Goal: Task Accomplishment & Management: Complete application form

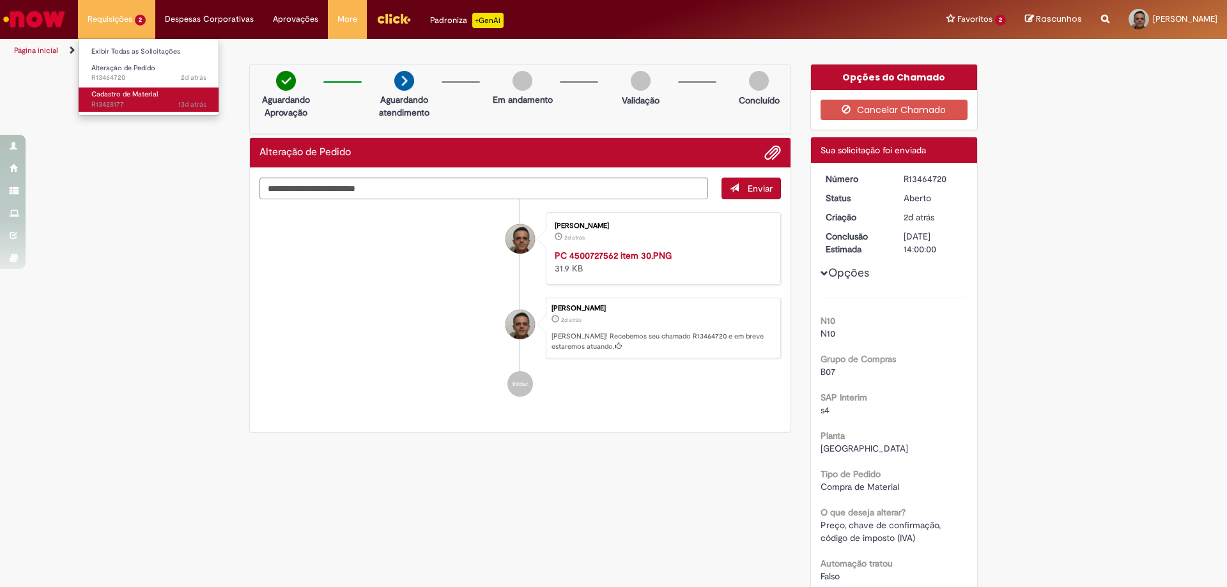
click at [114, 94] on span "Cadastro de Material" at bounding box center [124, 94] width 66 height 10
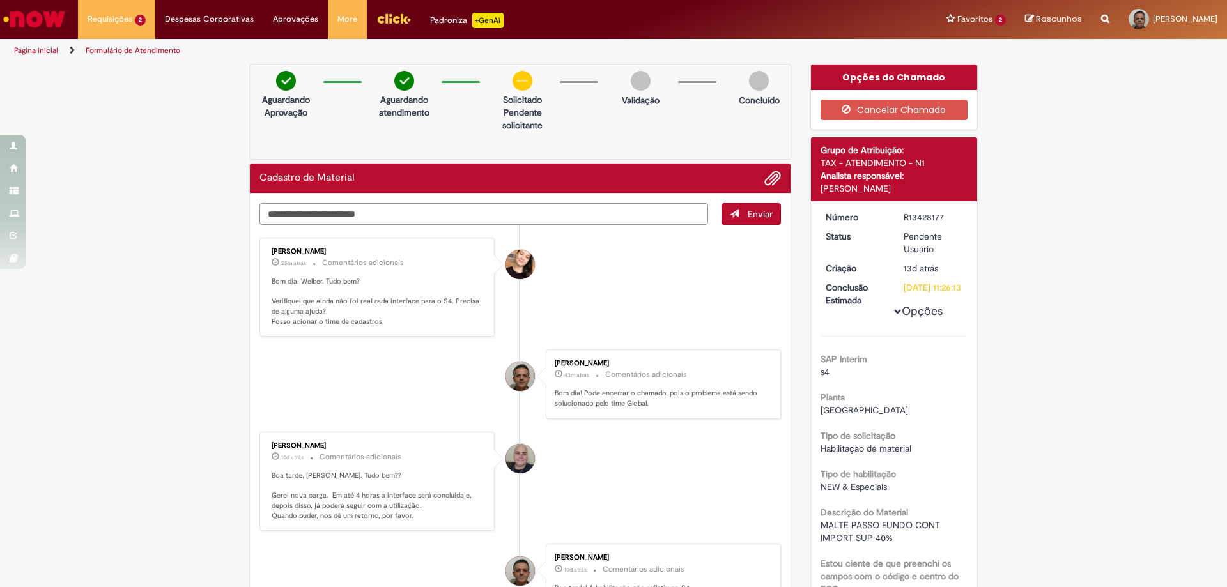
click at [388, 213] on textarea "Digite sua mensagem aqui..." at bounding box center [483, 214] width 448 height 22
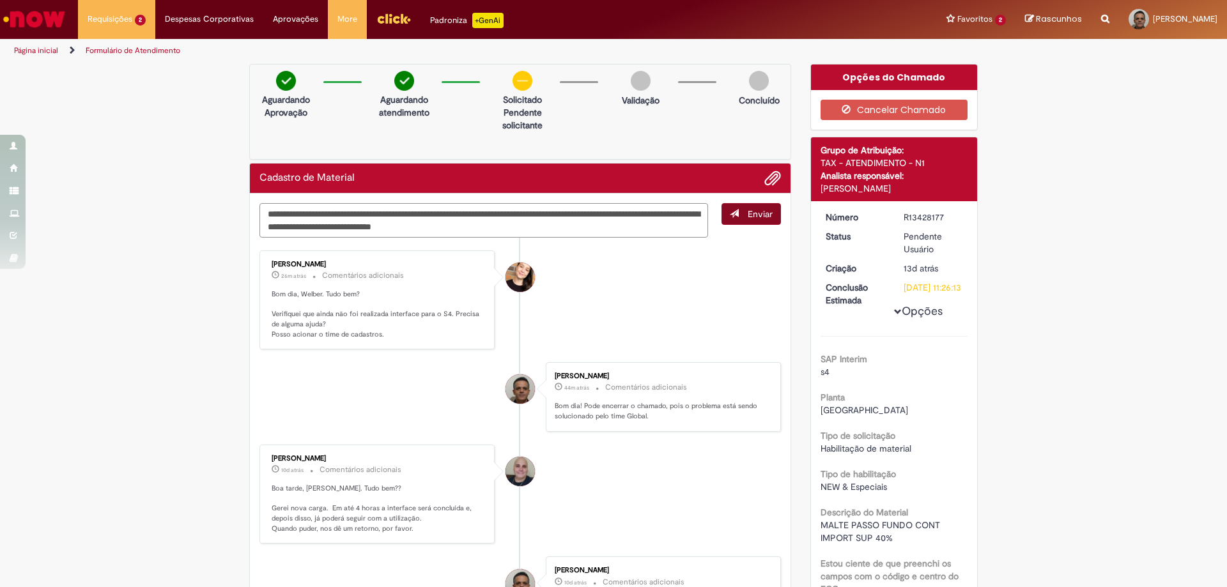
type textarea "**********"
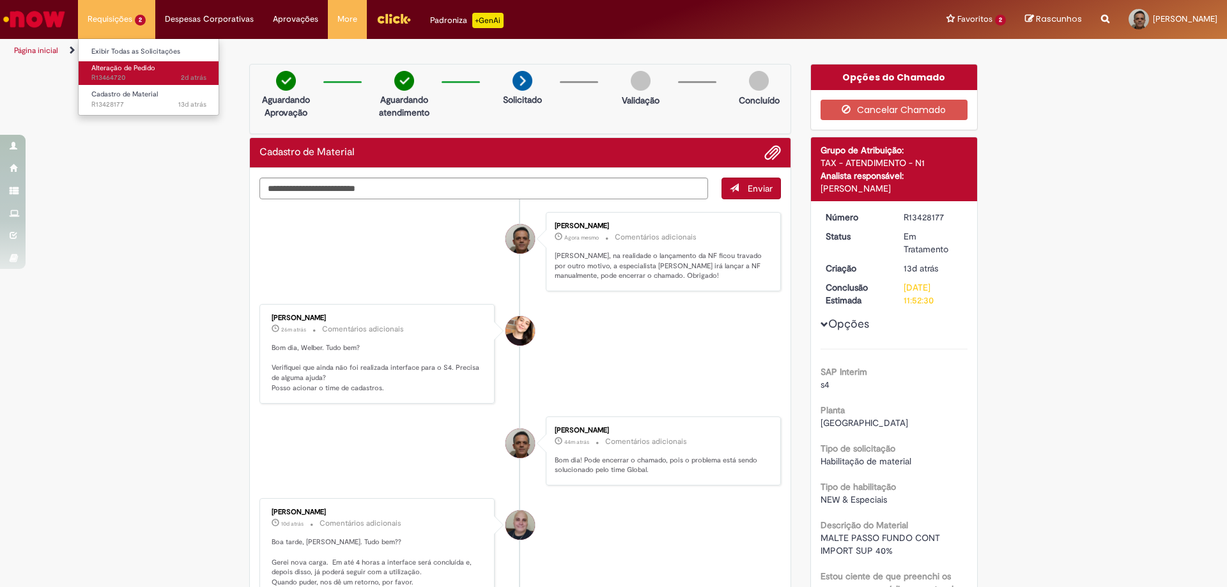
click at [116, 72] on span "Alteração de Pedido" at bounding box center [123, 68] width 64 height 10
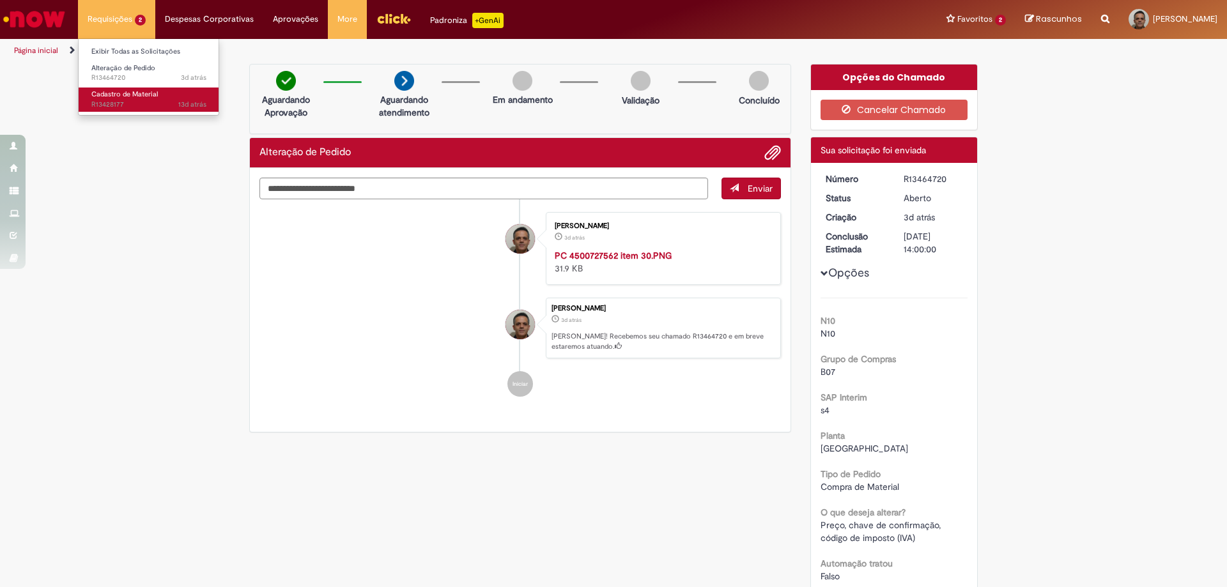
click at [111, 89] on span "Cadastro de Material" at bounding box center [124, 94] width 66 height 10
click at [108, 95] on span "Cadastro de Material" at bounding box center [124, 94] width 66 height 10
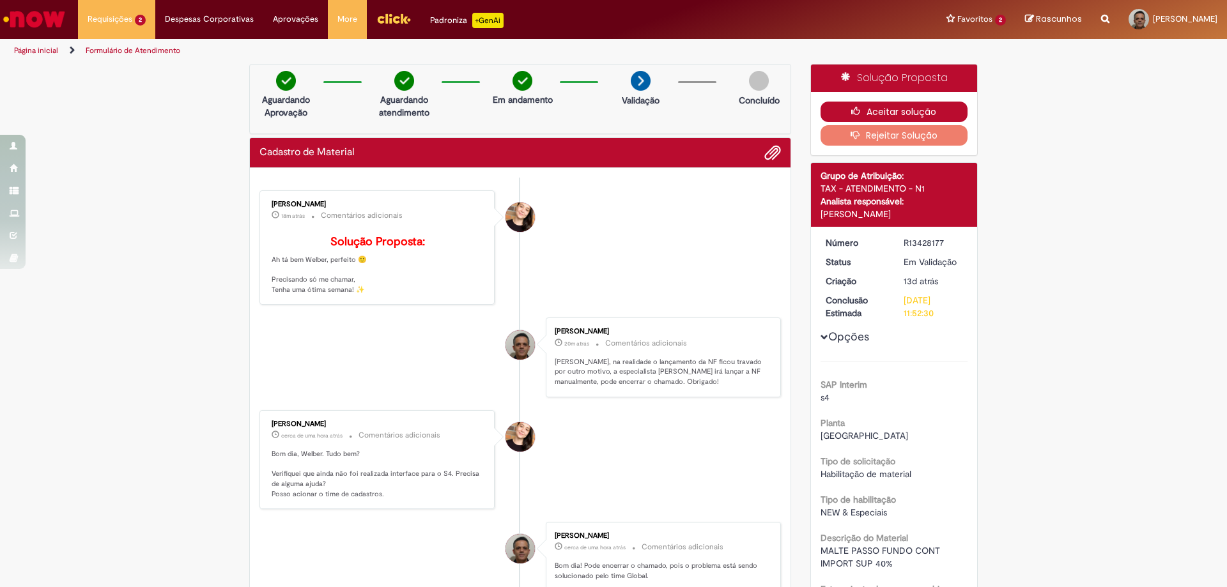
click at [892, 114] on button "Aceitar solução" at bounding box center [894, 112] width 148 height 20
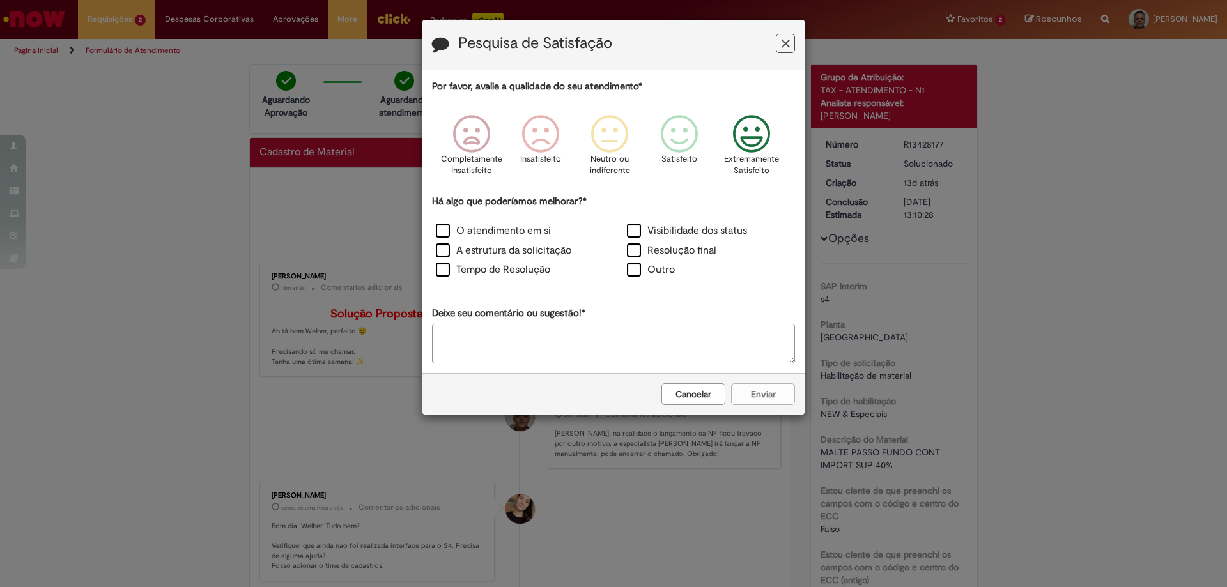
click at [763, 135] on icon "Feedback" at bounding box center [752, 134] width 48 height 38
click at [661, 245] on label "Resolução final" at bounding box center [671, 250] width 89 height 15
click at [768, 398] on button "Enviar" at bounding box center [763, 394] width 64 height 22
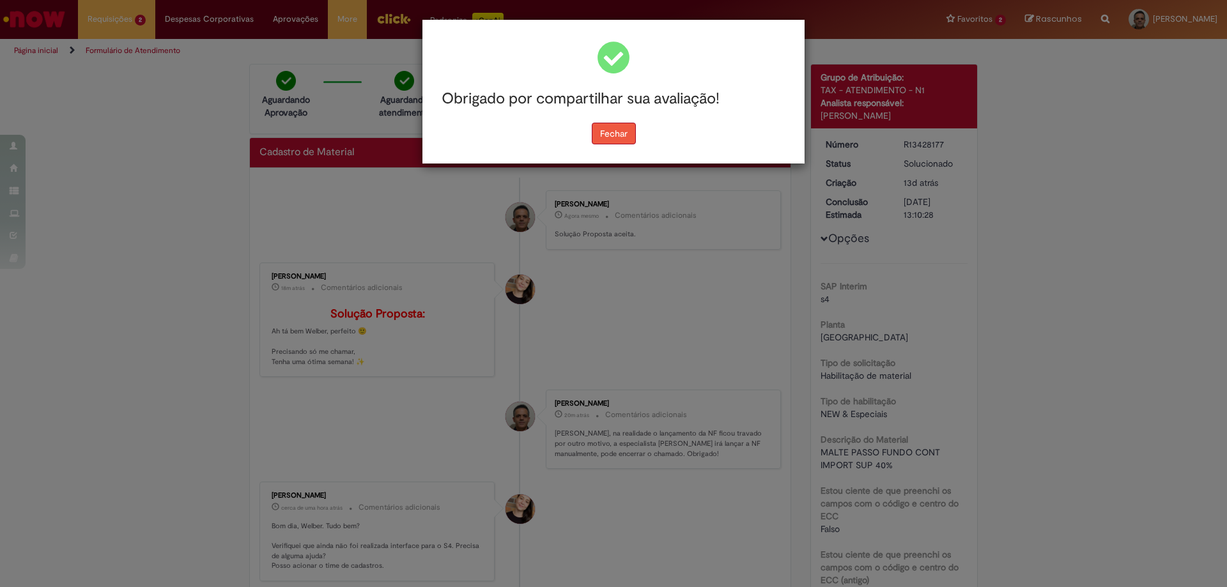
click at [608, 135] on button "Fechar" at bounding box center [614, 134] width 44 height 22
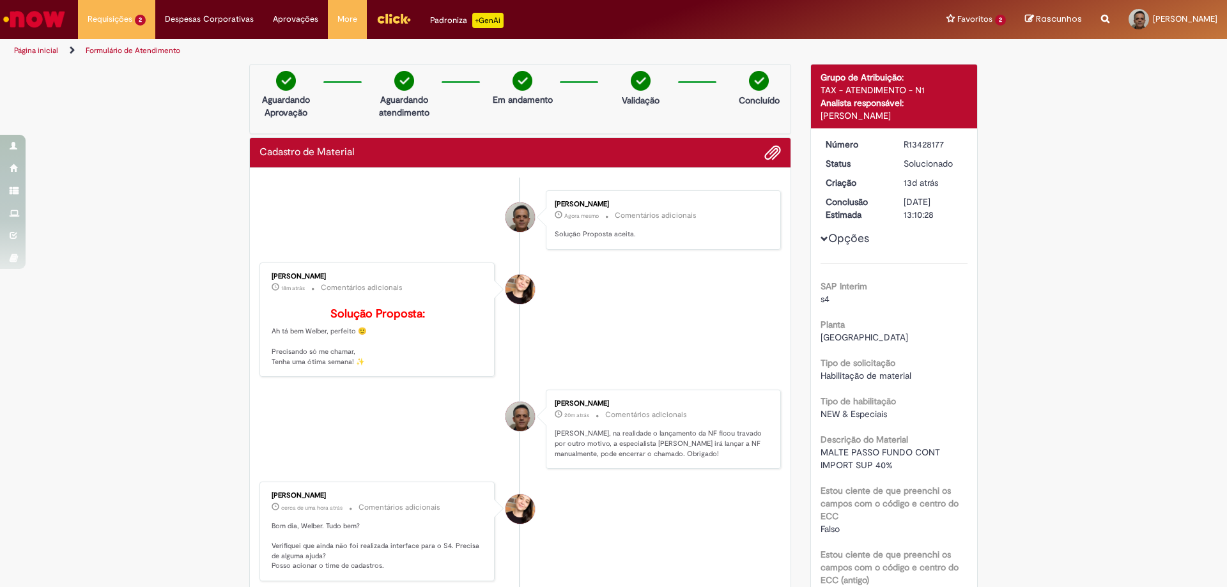
click at [30, 52] on link "Página inicial" at bounding box center [36, 50] width 44 height 10
